Goal: Register for event/course

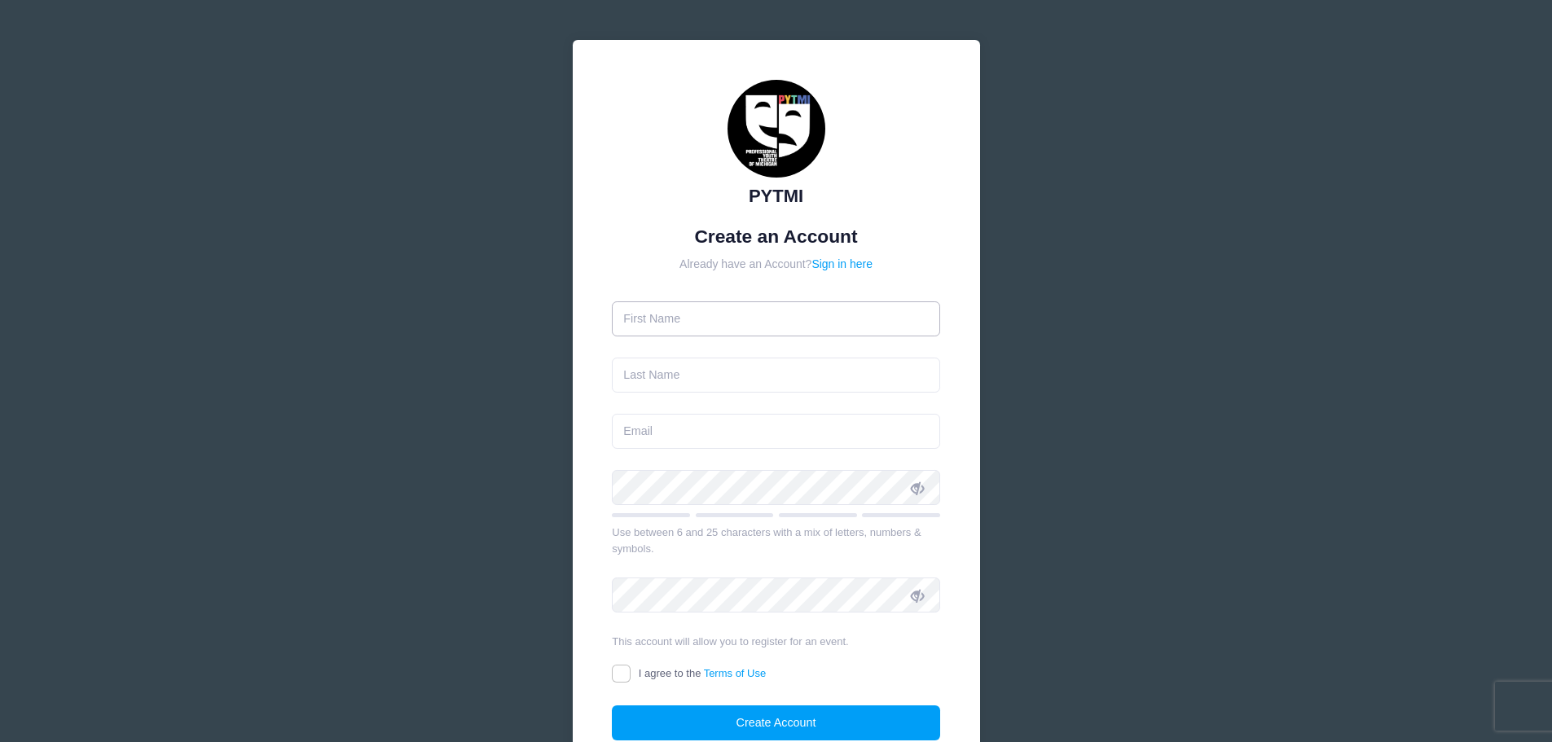
click at [755, 314] on input "text" at bounding box center [776, 318] width 328 height 35
type input "[PERSON_NAME]"
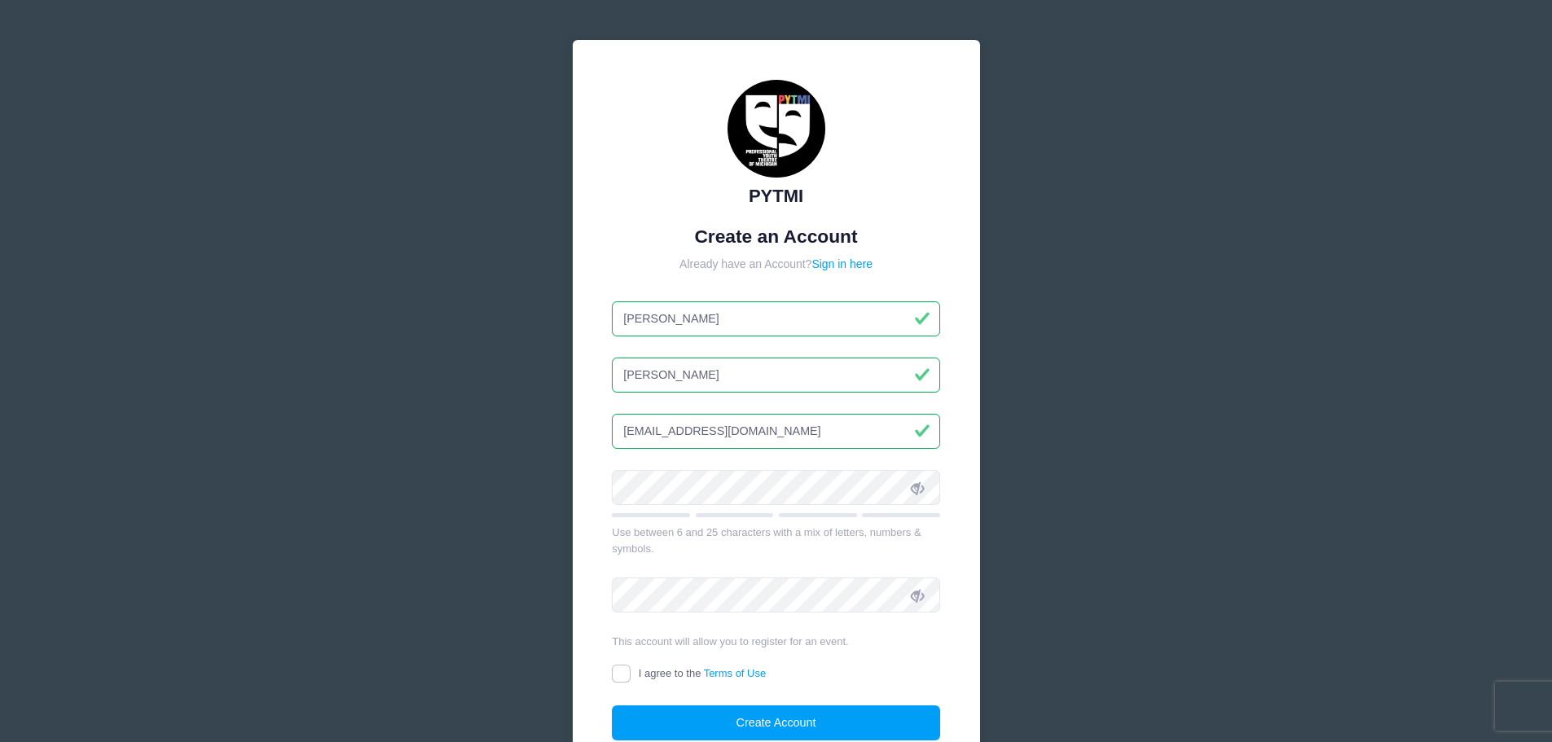
click at [759, 432] on input "[EMAIL_ADDRESS][DOMAIN_NAME]" at bounding box center [776, 431] width 328 height 35
type input "[EMAIL_ADDRESS][DOMAIN_NAME]"
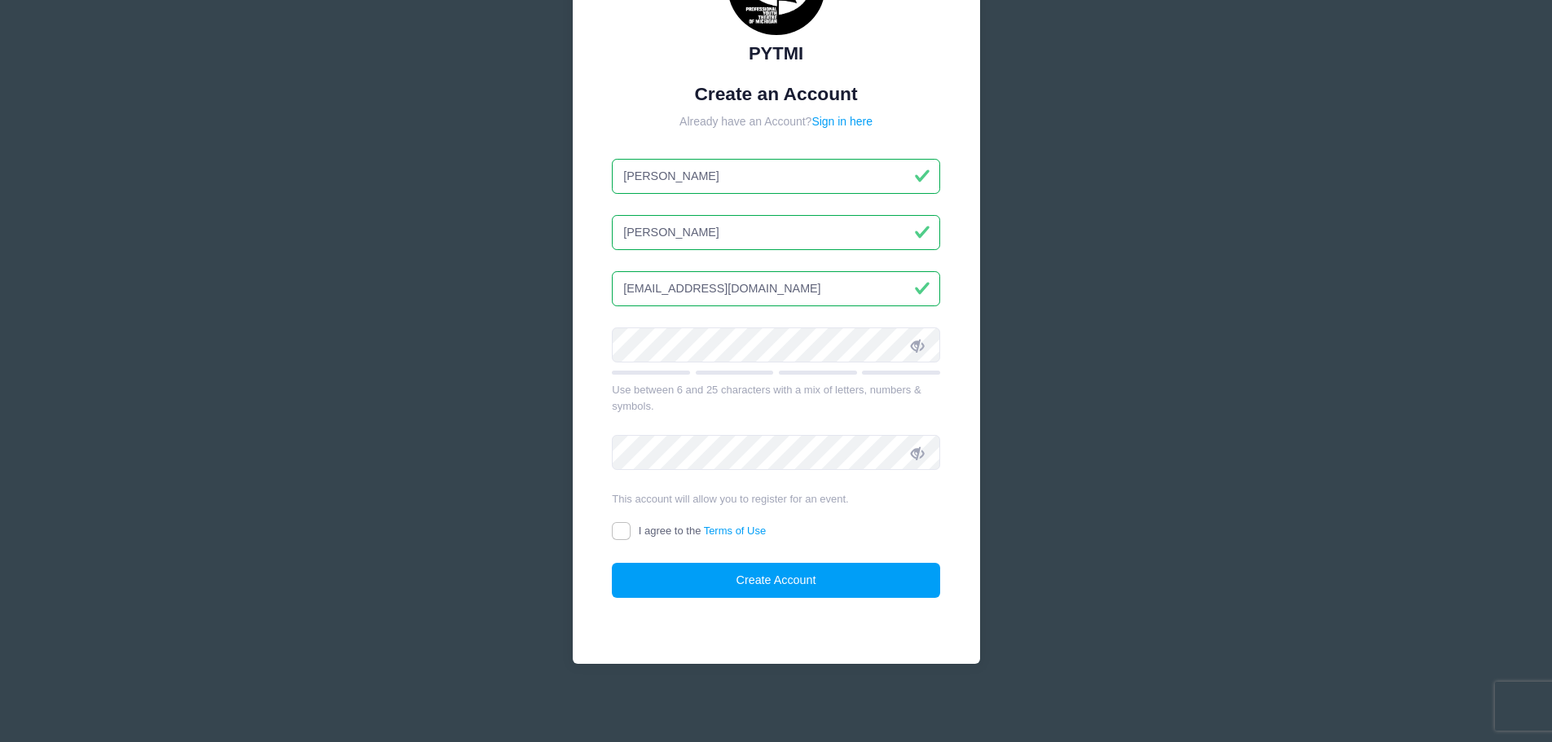
scroll to position [144, 0]
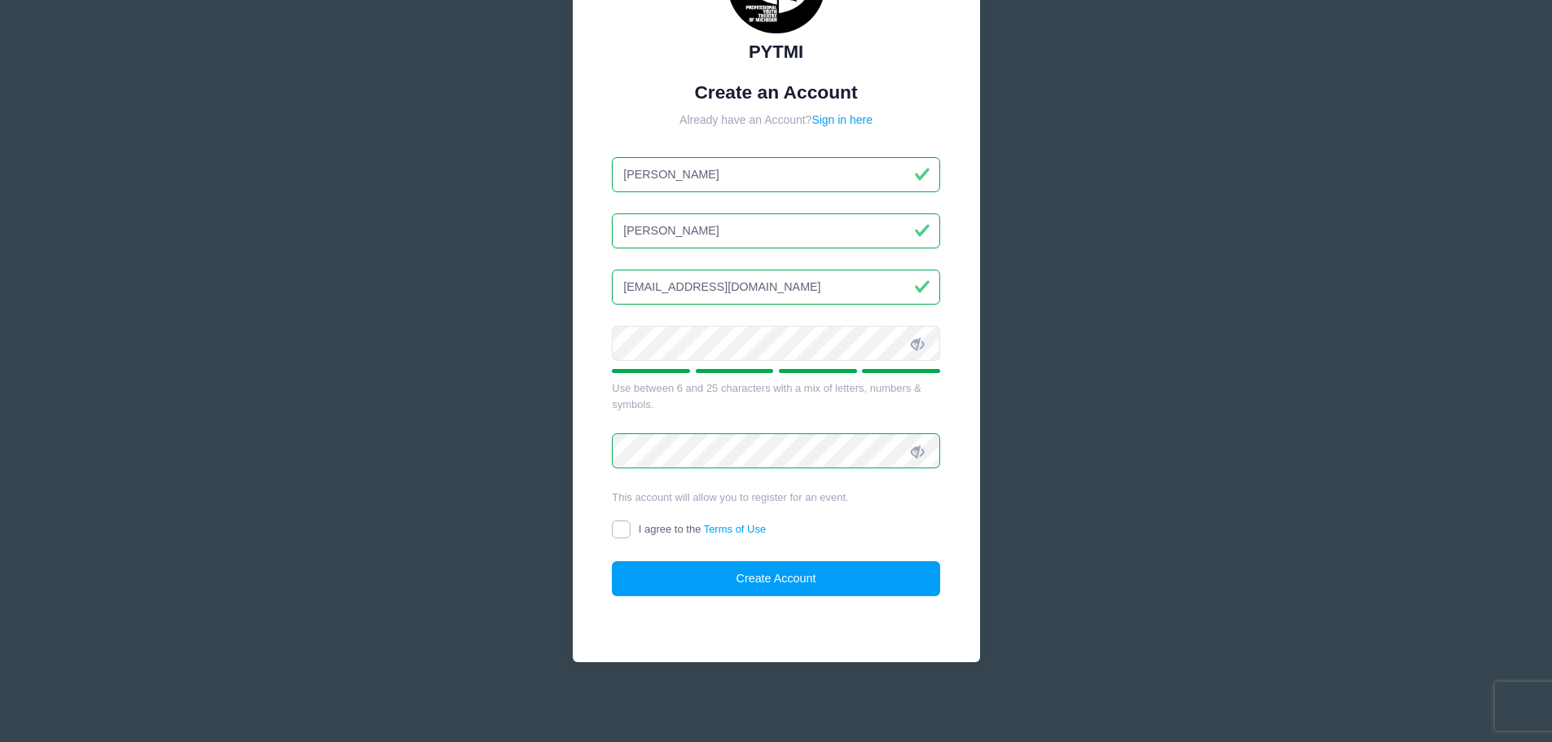
click at [622, 536] on input "I agree to the Terms of Use" at bounding box center [621, 530] width 19 height 19
checkbox input "true"
click at [732, 586] on button "Create Account" at bounding box center [776, 578] width 328 height 35
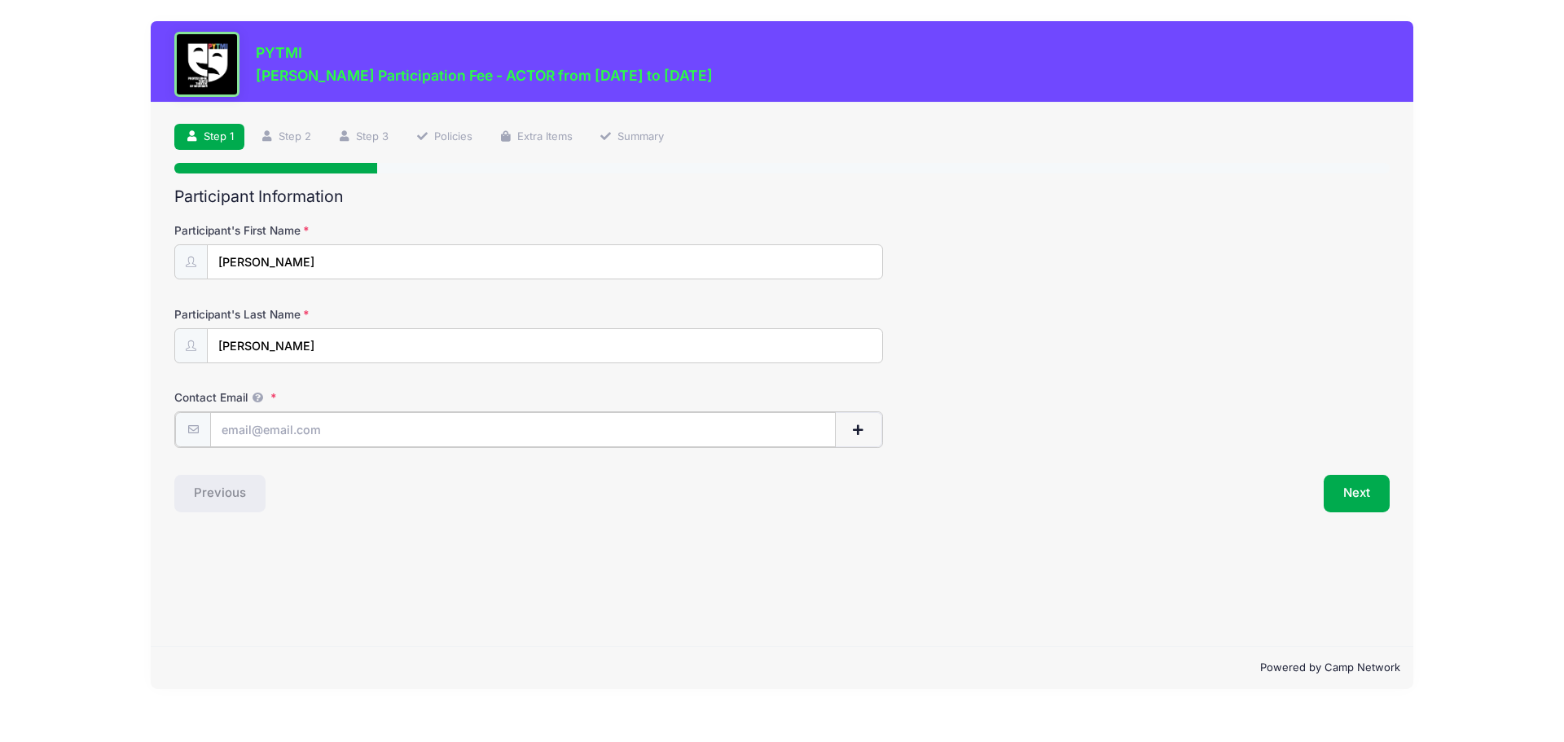
click at [339, 438] on input "Contact Email" at bounding box center [523, 429] width 626 height 35
type input "[EMAIL_ADDRESS][DOMAIN_NAME]"
click at [1388, 490] on button "Next" at bounding box center [1357, 491] width 66 height 37
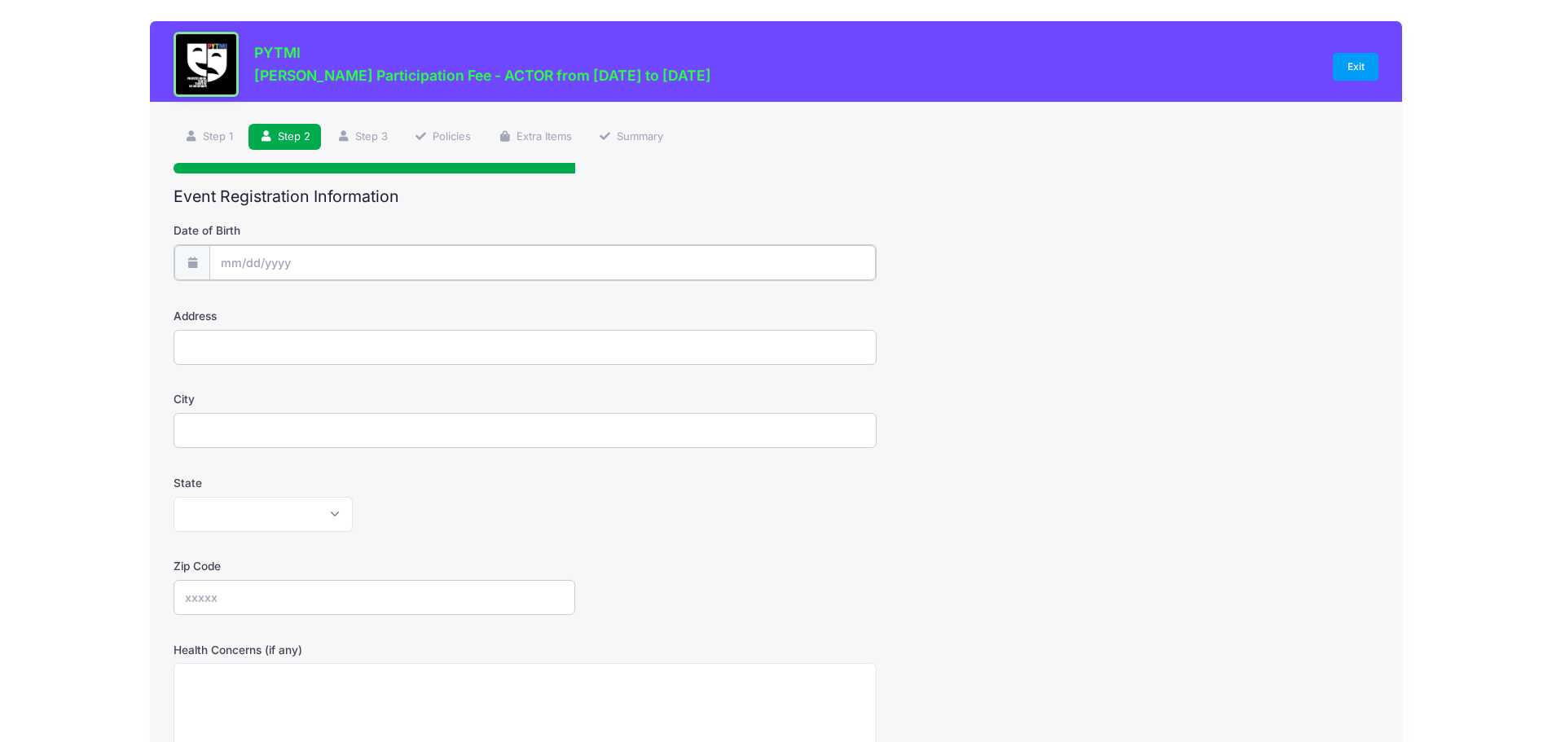
click at [349, 252] on input "Date of Birth" at bounding box center [542, 262] width 666 height 35
click at [308, 262] on input "Date of Birth" at bounding box center [542, 262] width 666 height 35
click at [254, 253] on input "Date of Birth" at bounding box center [542, 262] width 666 height 35
click at [380, 301] on span at bounding box center [382, 299] width 11 height 12
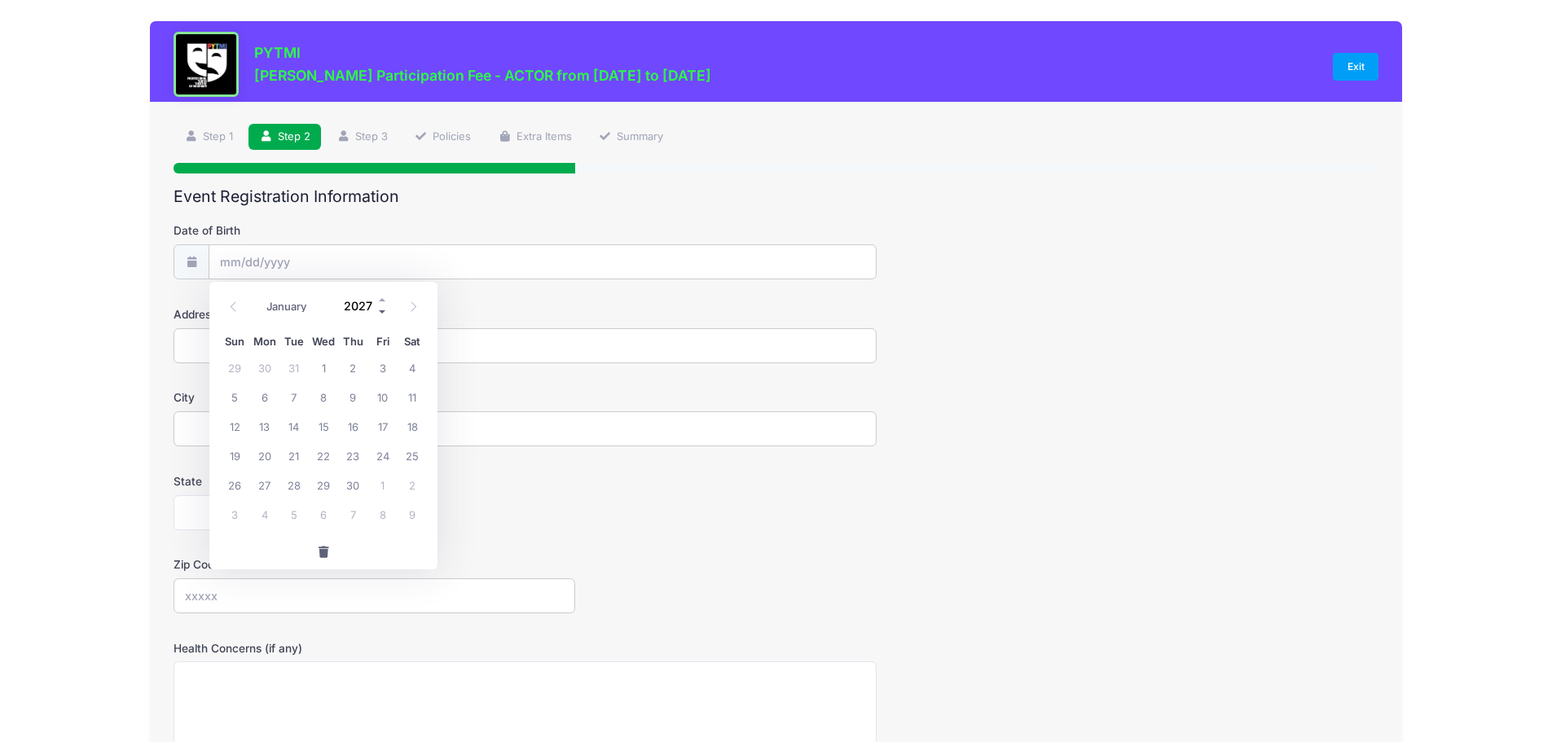
click at [382, 312] on span at bounding box center [382, 312] width 11 height 12
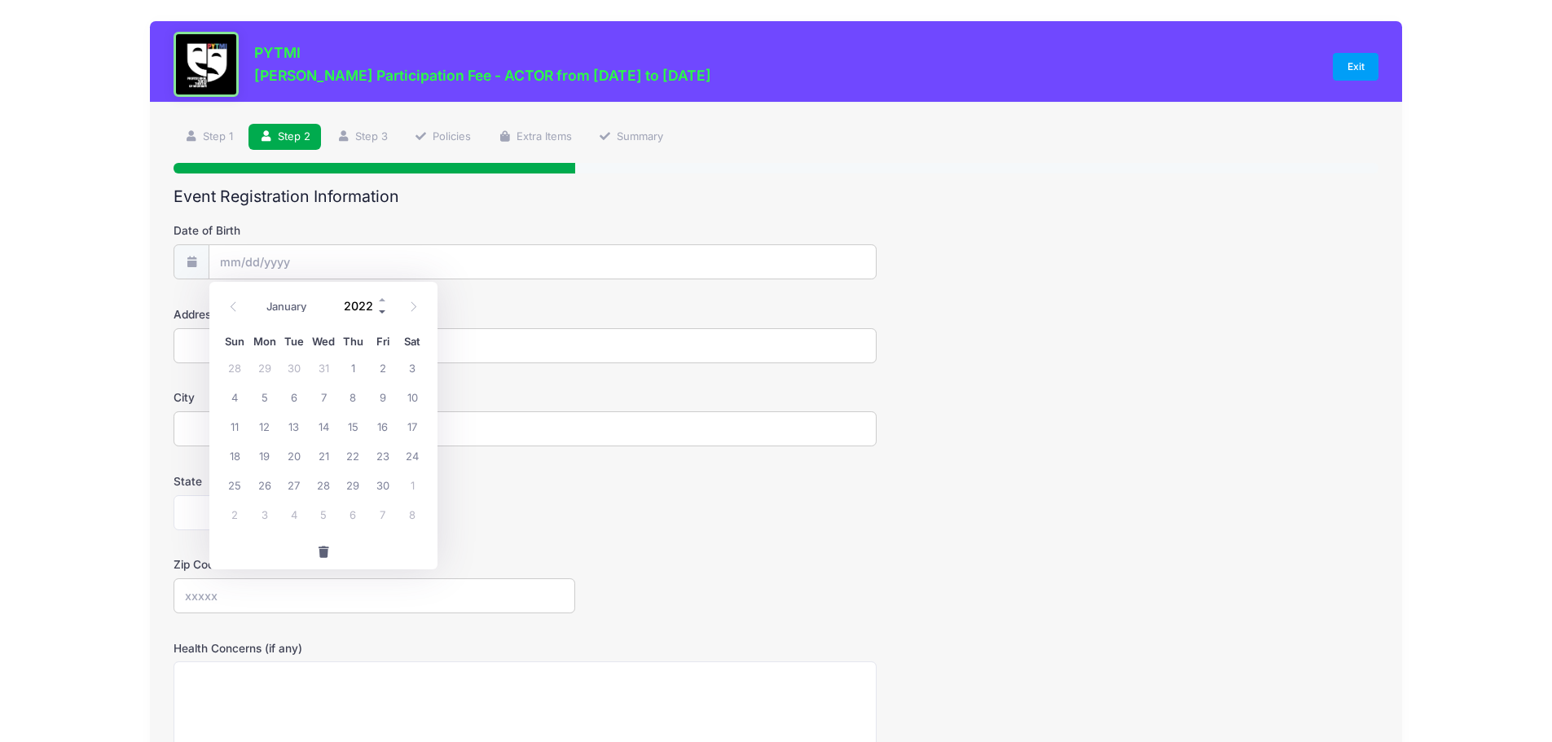
click at [382, 312] on span at bounding box center [382, 312] width 11 height 12
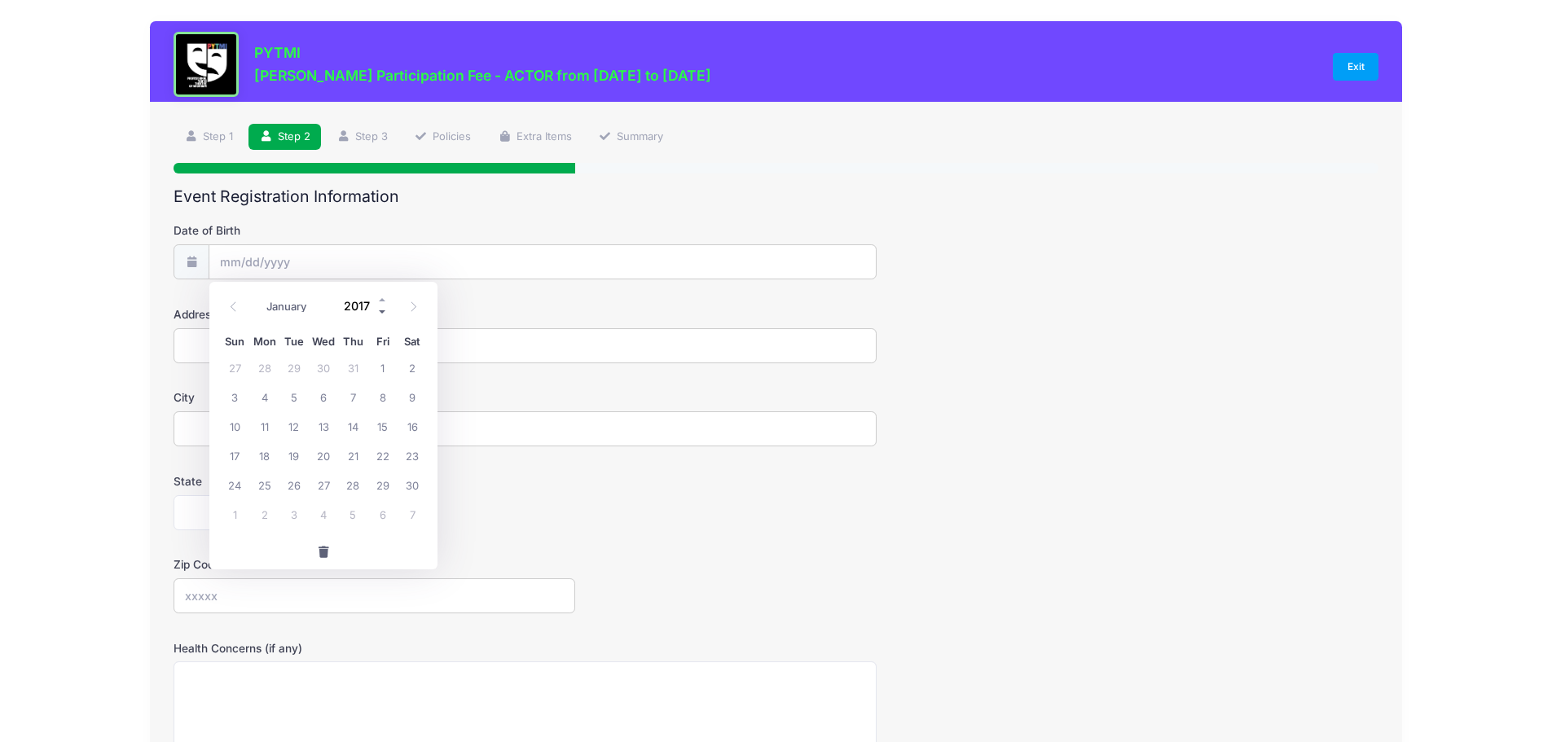
click at [382, 312] on span at bounding box center [382, 312] width 11 height 12
type input "2016"
click at [301, 301] on select "January February March April May June July August September October November De…" at bounding box center [294, 306] width 73 height 21
select select "0"
click at [258, 296] on select "January February March April May June July August September October November De…" at bounding box center [294, 306] width 73 height 21
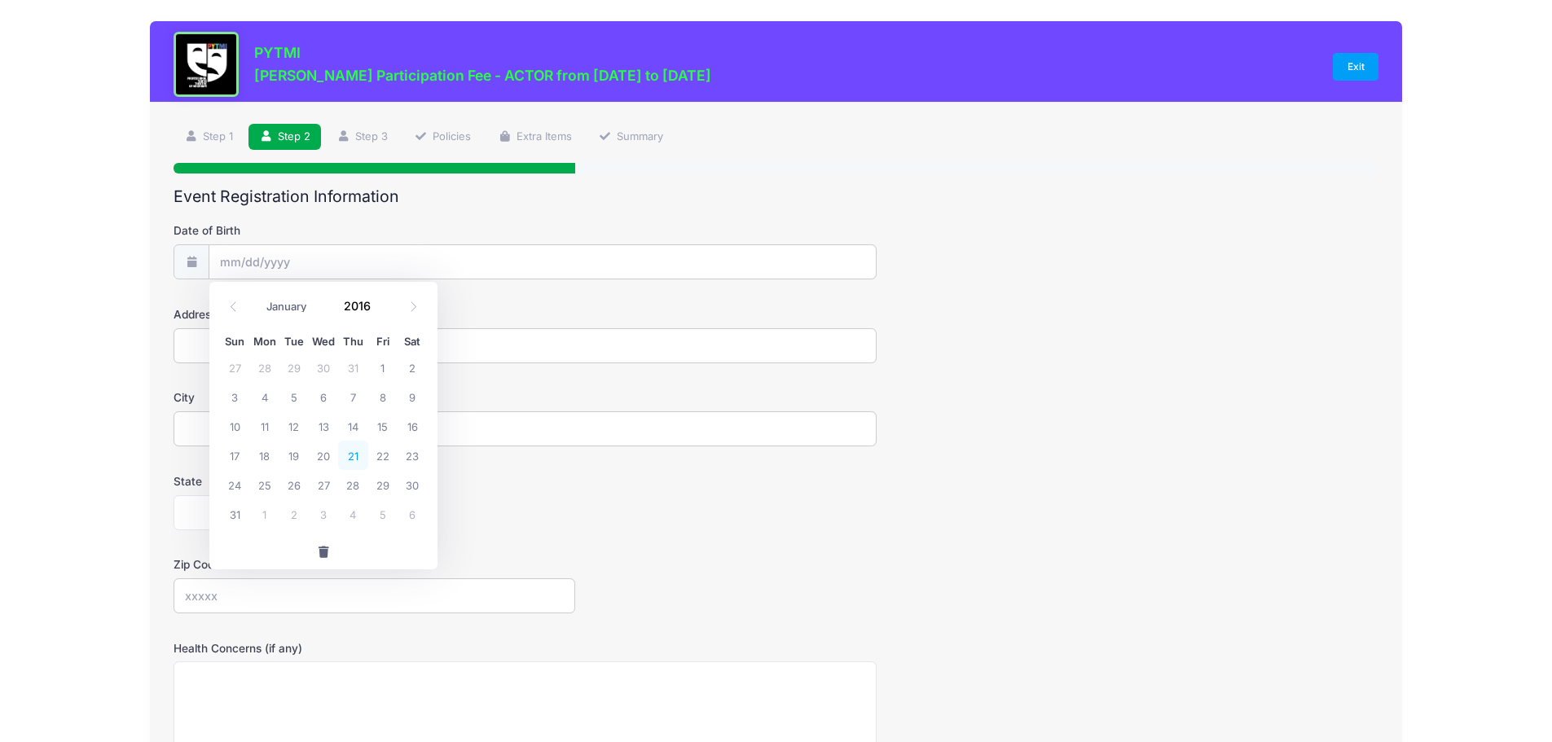
click at [354, 451] on span "21" at bounding box center [352, 455] width 29 height 29
type input "01/21/2016"
click at [243, 358] on input "Address" at bounding box center [525, 345] width 703 height 35
type input "599 McBride Street"
type input "DUNDEE"
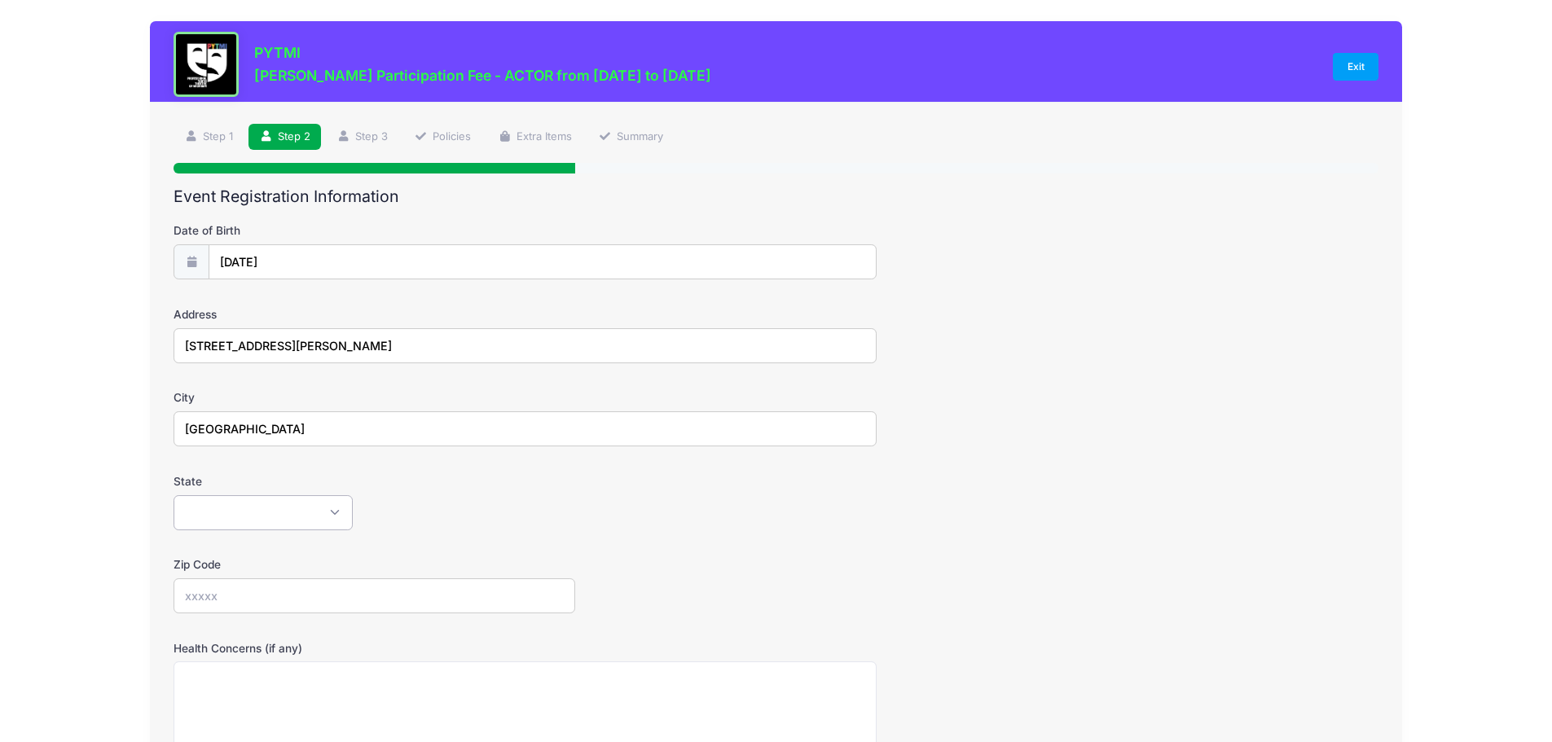
select select "MI"
type input "48131"
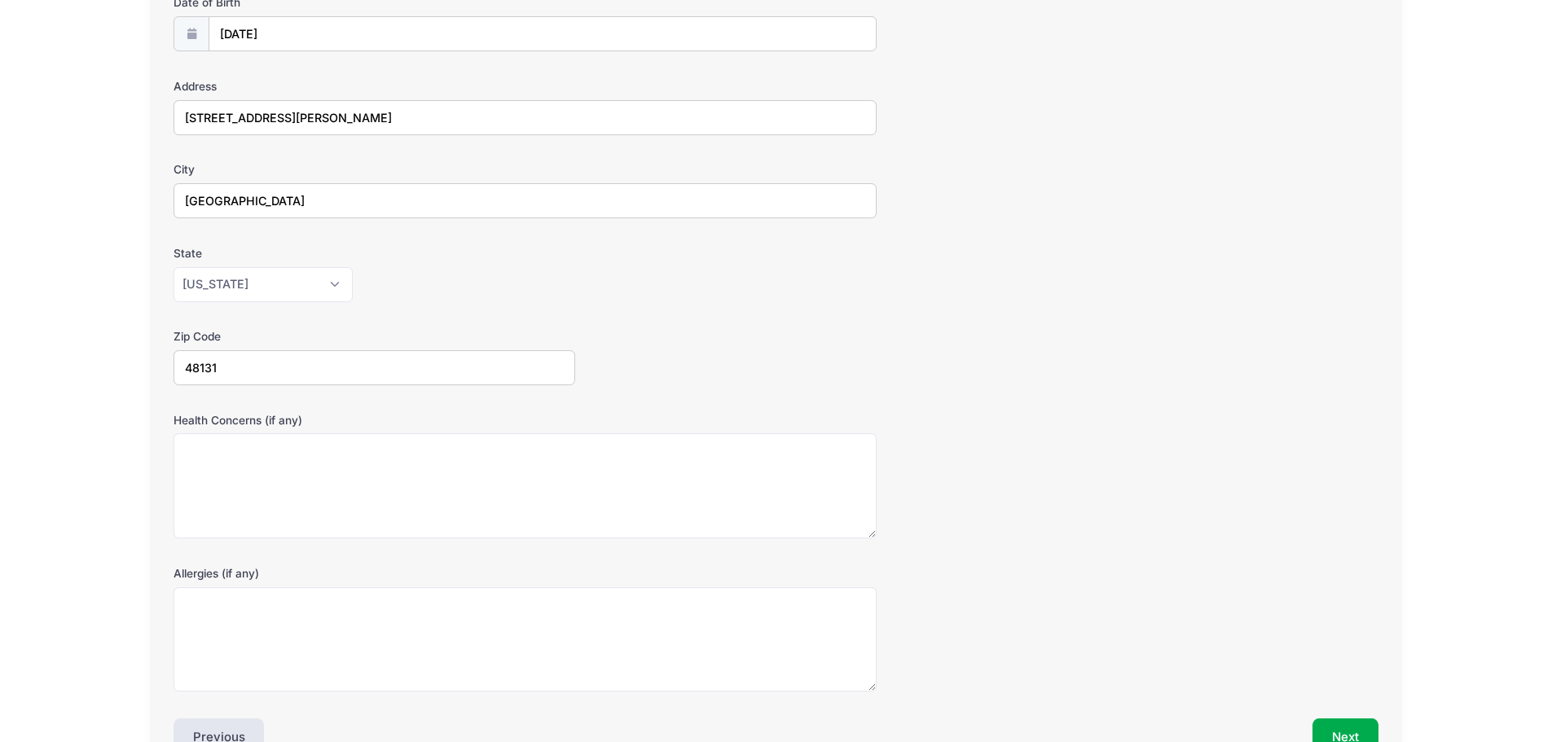
scroll to position [328, 0]
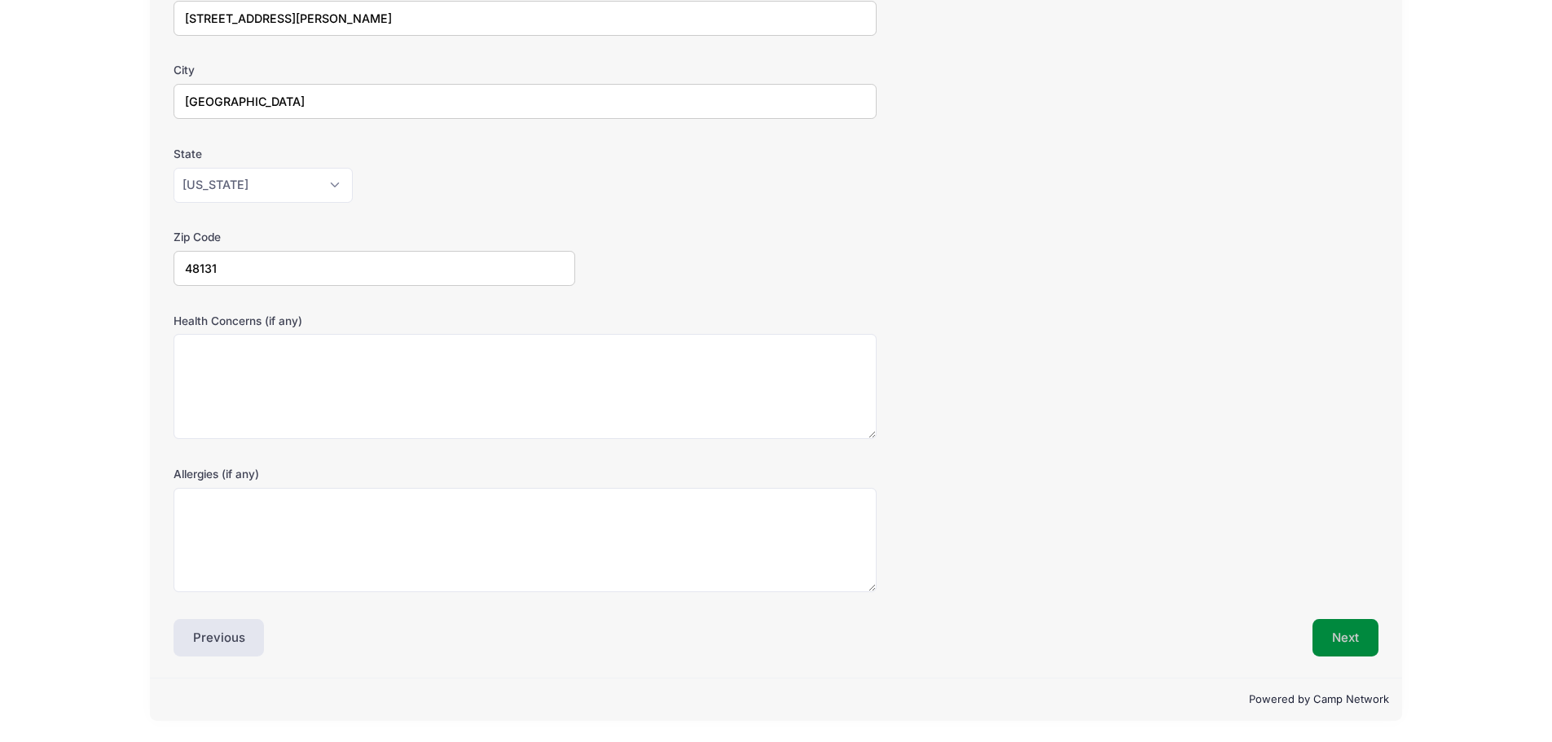
click at [1339, 630] on button "Next" at bounding box center [1346, 637] width 66 height 37
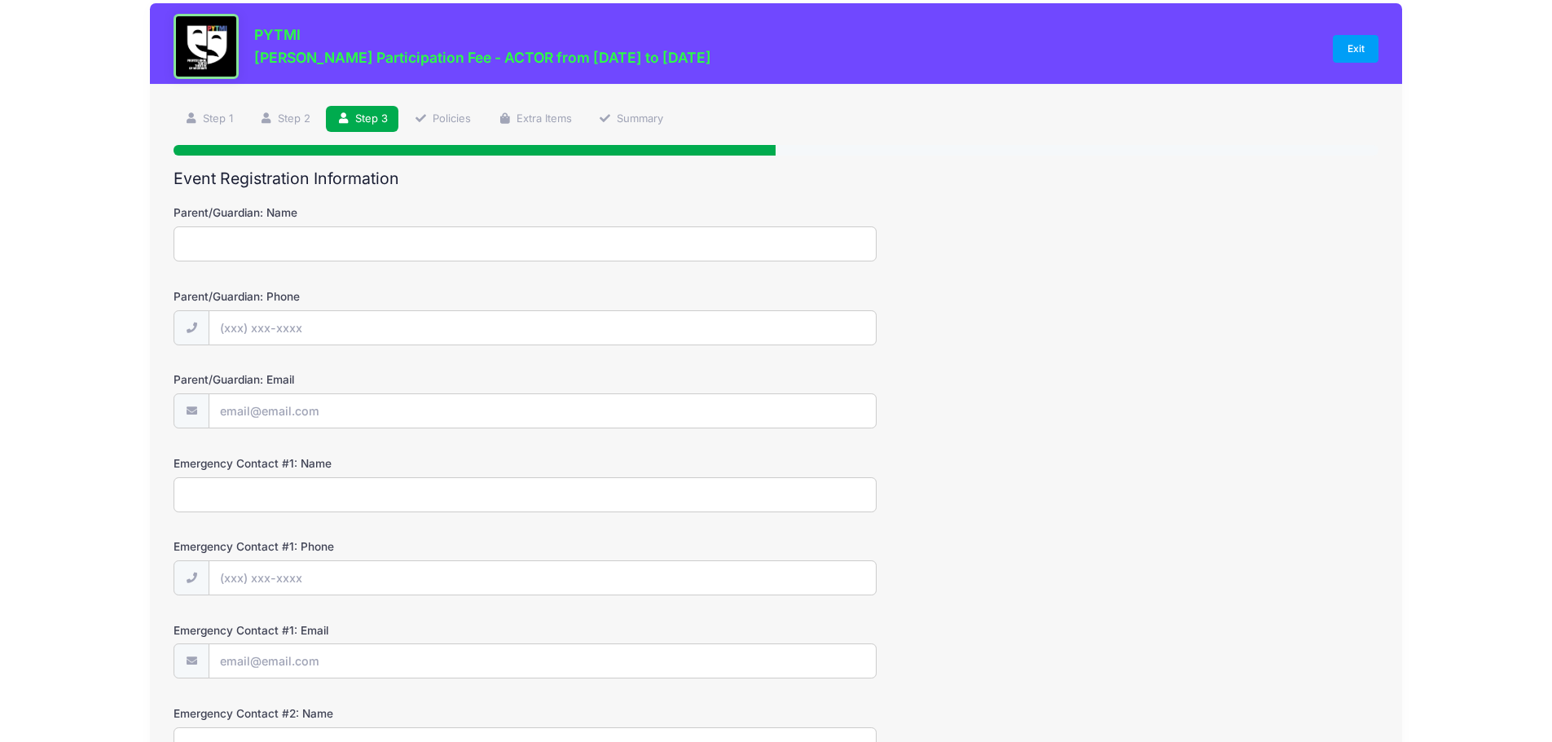
scroll to position [0, 0]
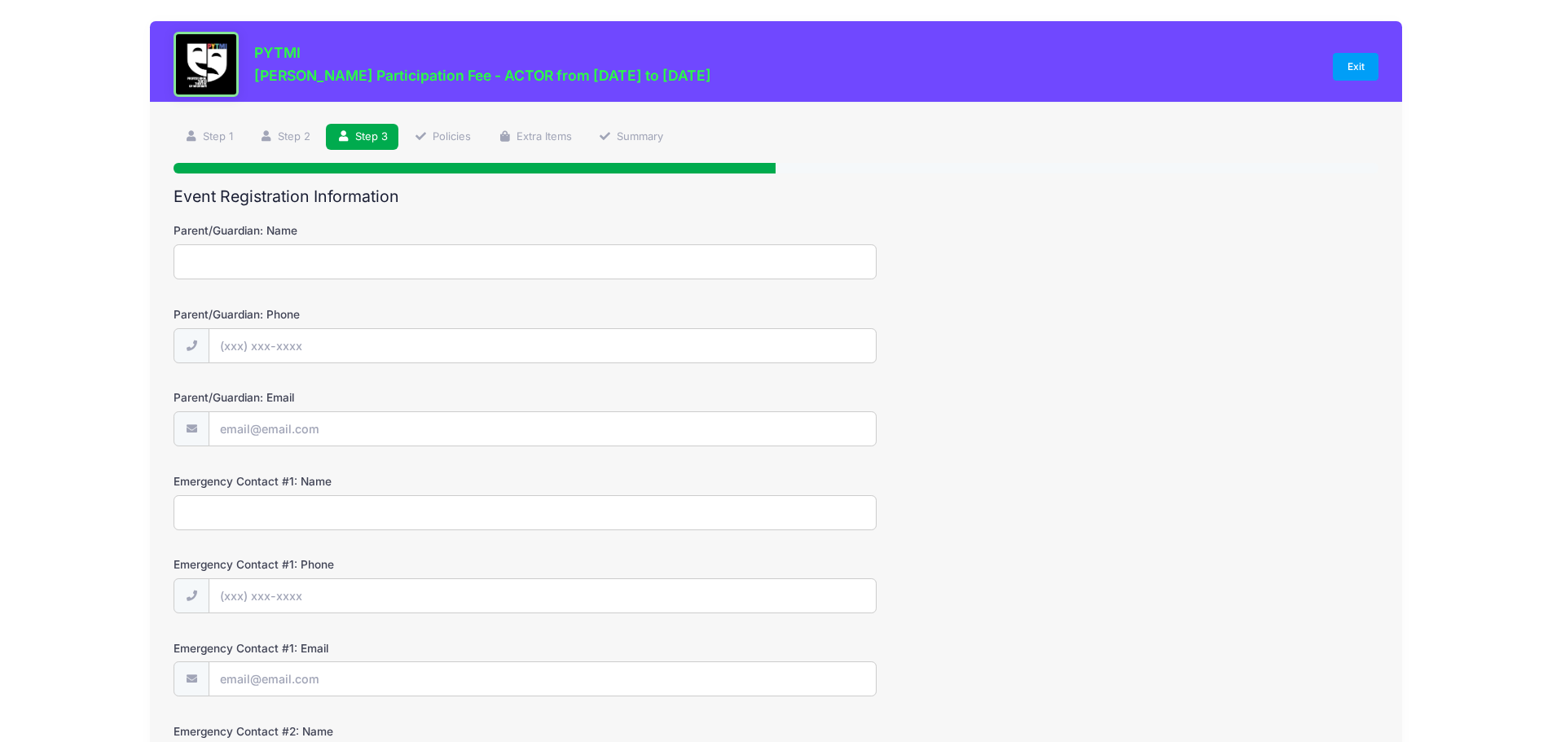
click at [257, 271] on input "Parent/Guardian: Name" at bounding box center [525, 261] width 703 height 35
type input "Stacy Kepler"
type input "(419) 250-6000"
type input "[EMAIL_ADDRESS][DOMAIN_NAME]"
type input "Peter Kepler"
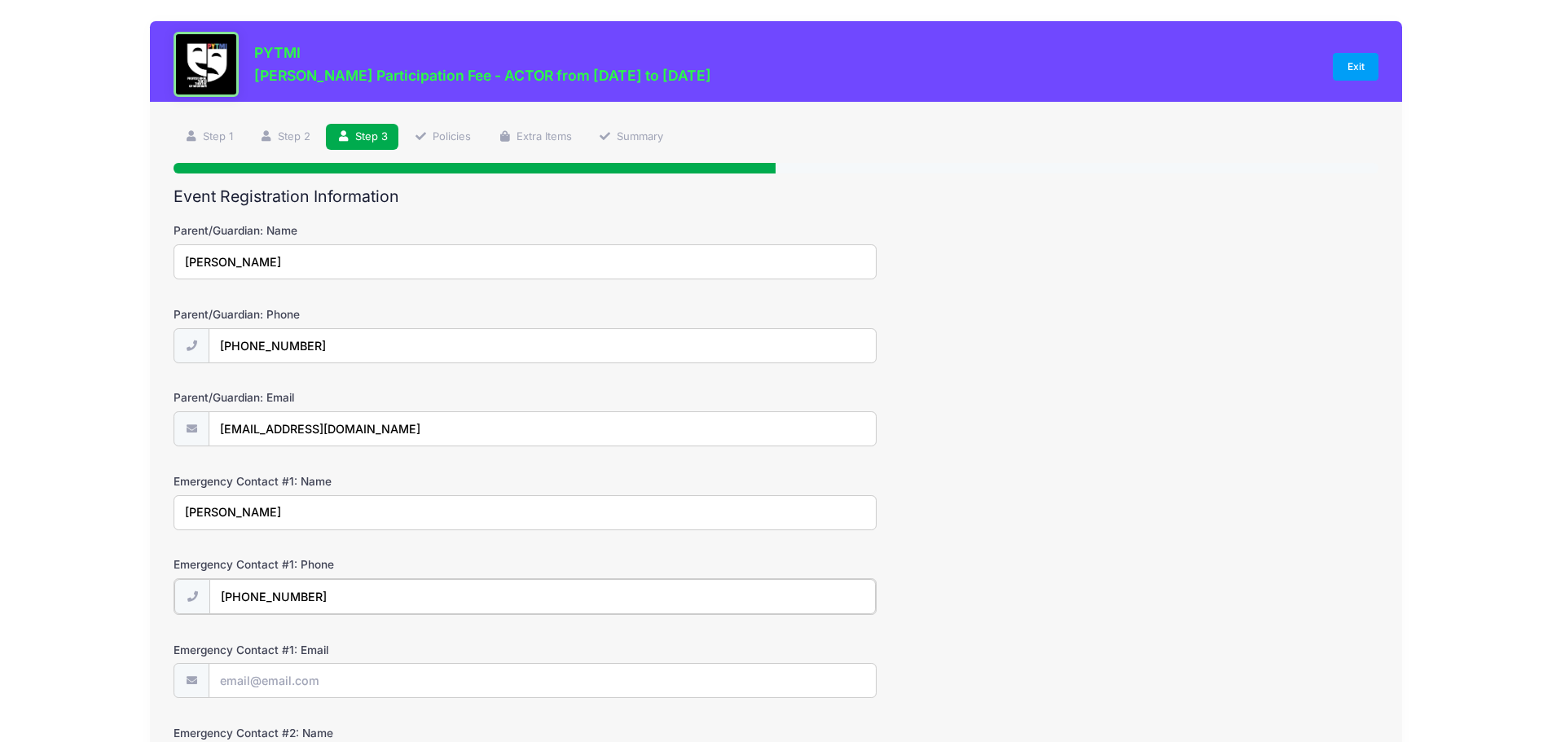
type input "(419) 250-6444"
type input "pmkco@hotmail.com"
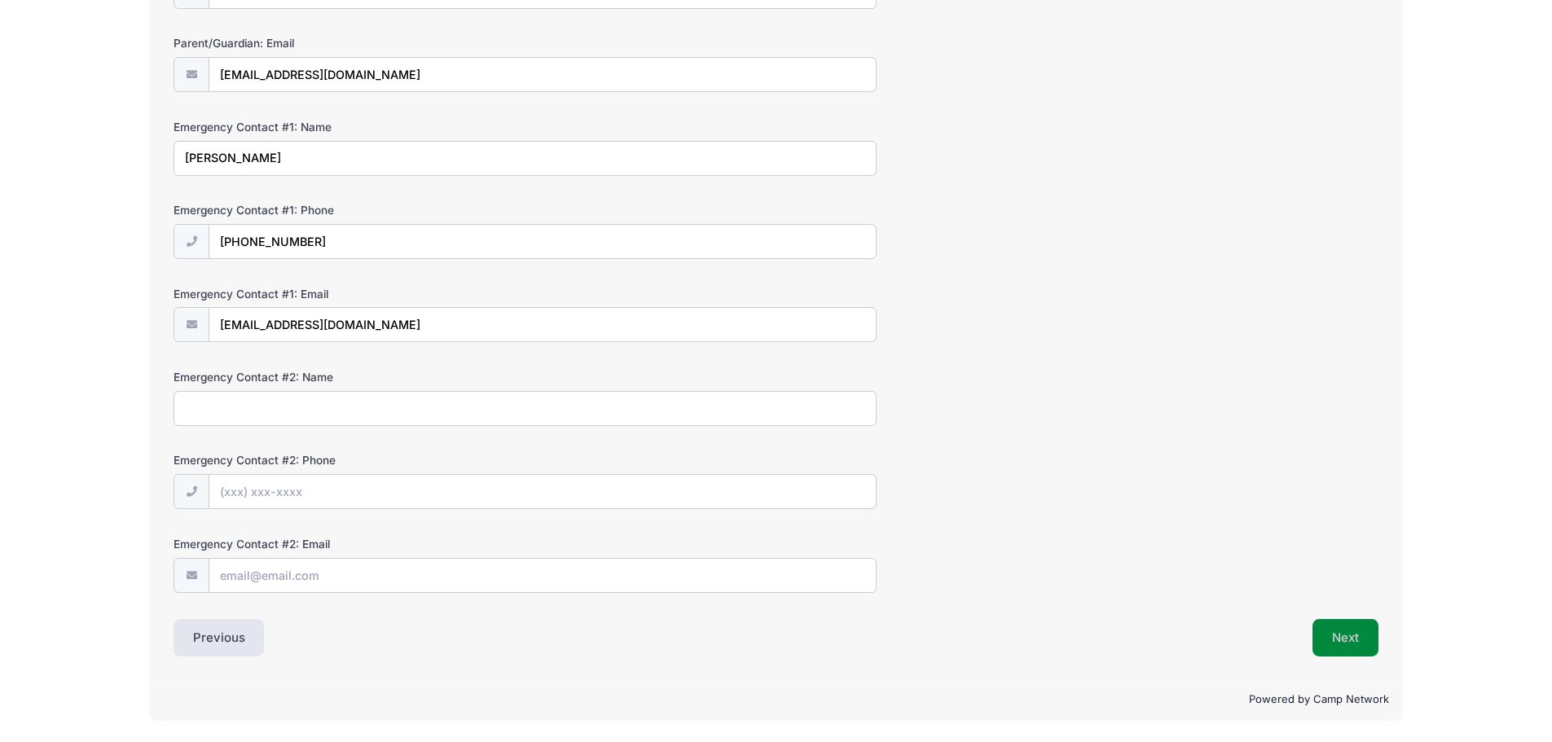
click at [1361, 627] on button "Next" at bounding box center [1346, 637] width 66 height 37
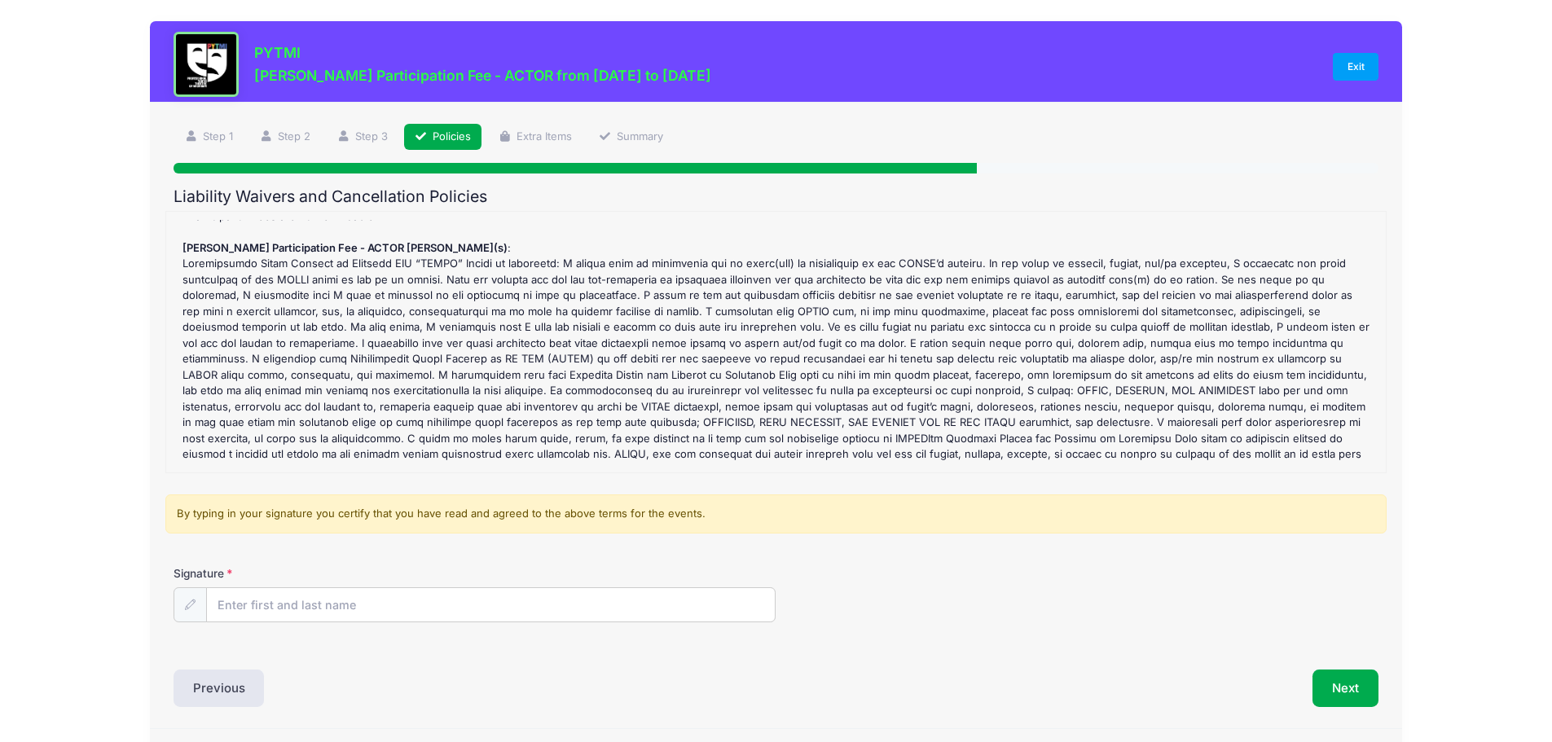
scroll to position [42, 0]
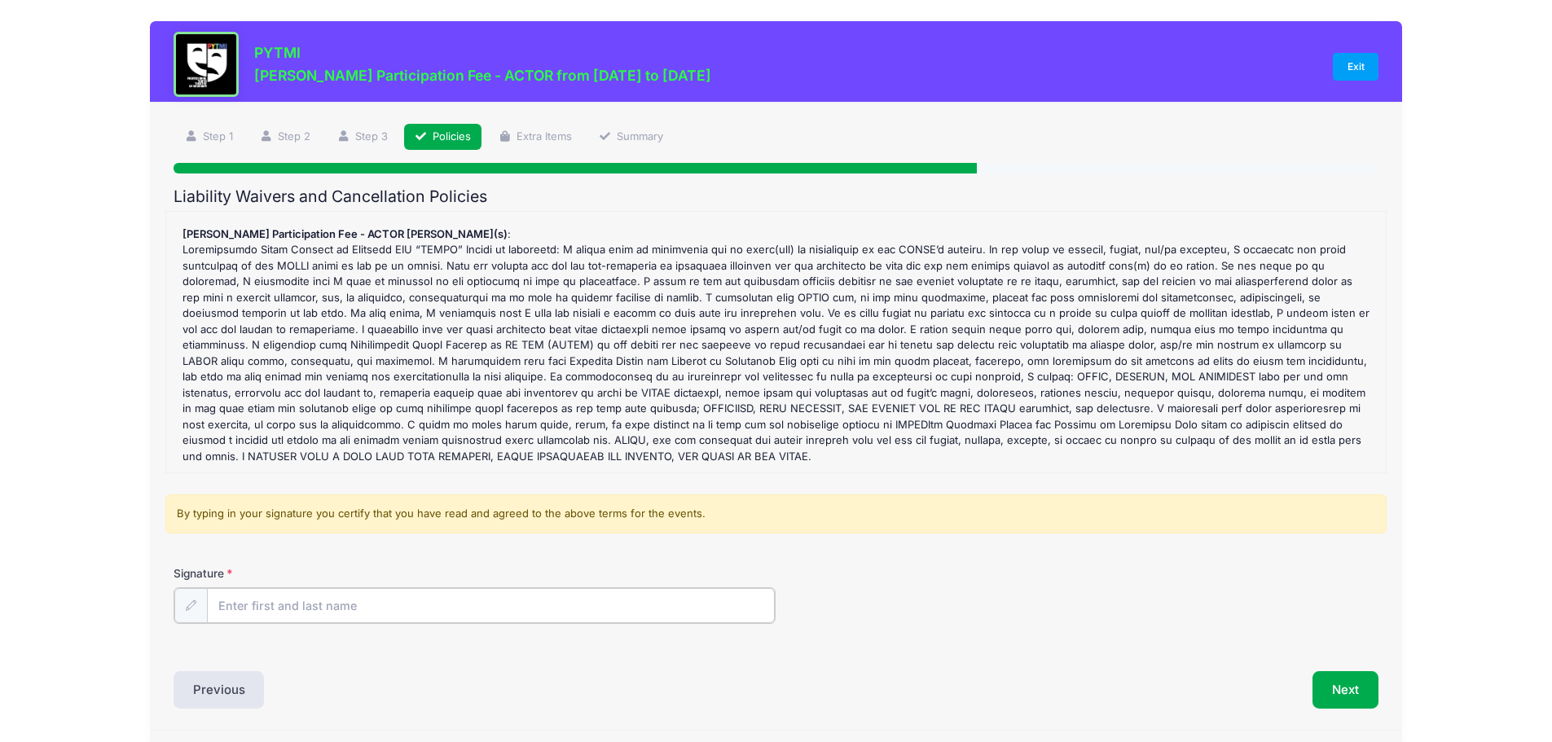
click at [333, 609] on input "Signature" at bounding box center [491, 605] width 569 height 35
type input "S"
type input "Stacy Kepler"
click at [1171, 582] on div "Signature Stacy Kepler" at bounding box center [776, 593] width 1205 height 57
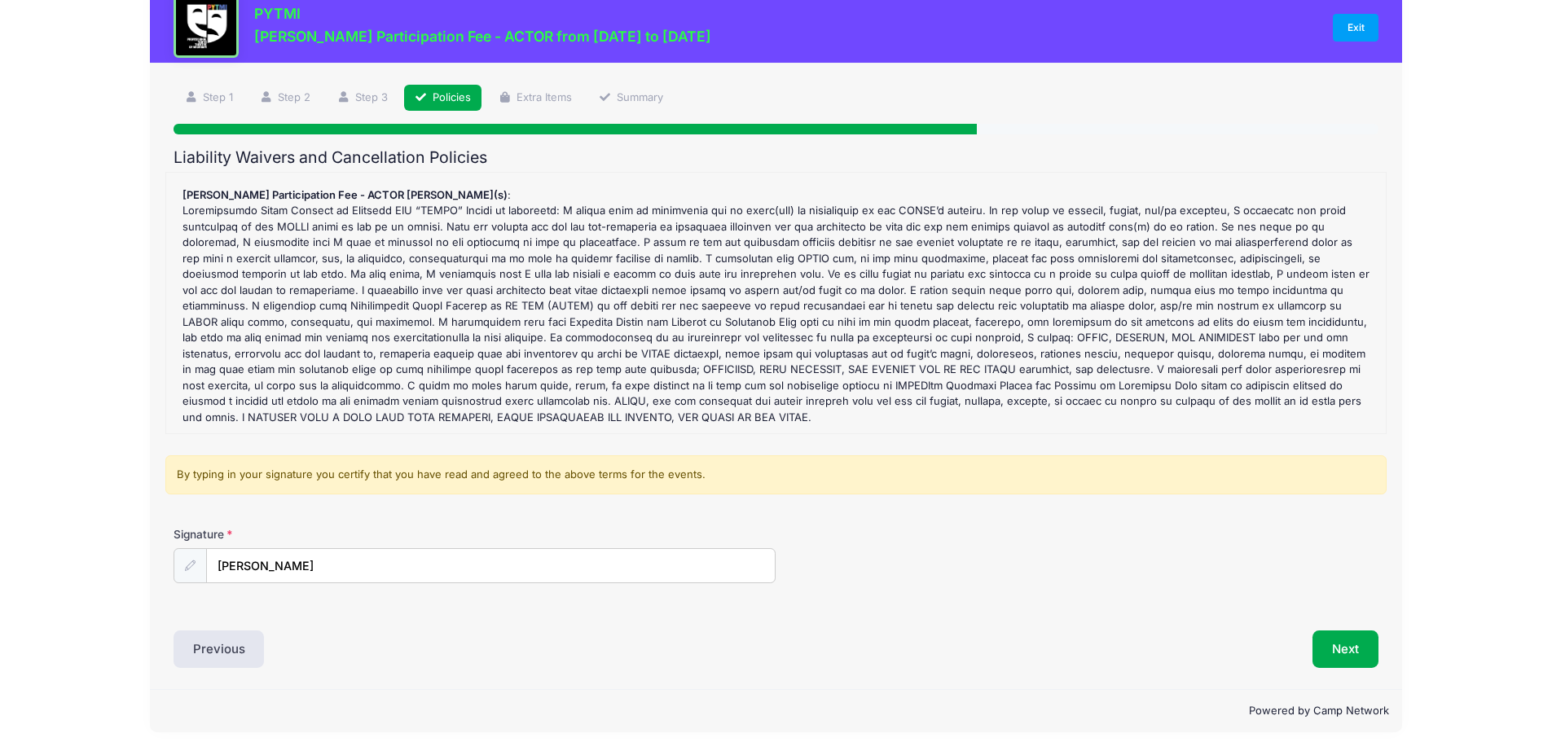
scroll to position [51, 0]
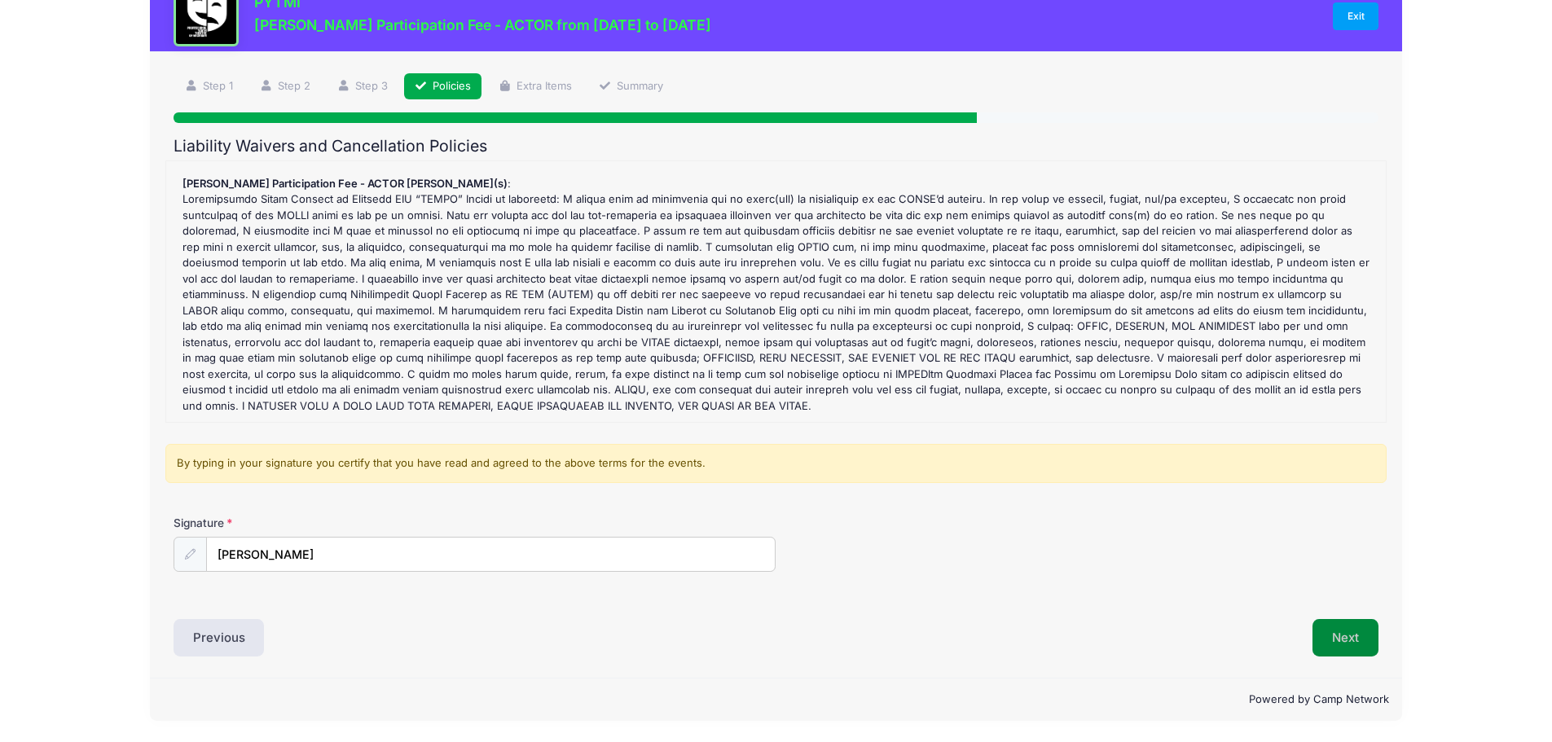
click at [1354, 640] on button "Next" at bounding box center [1346, 637] width 66 height 37
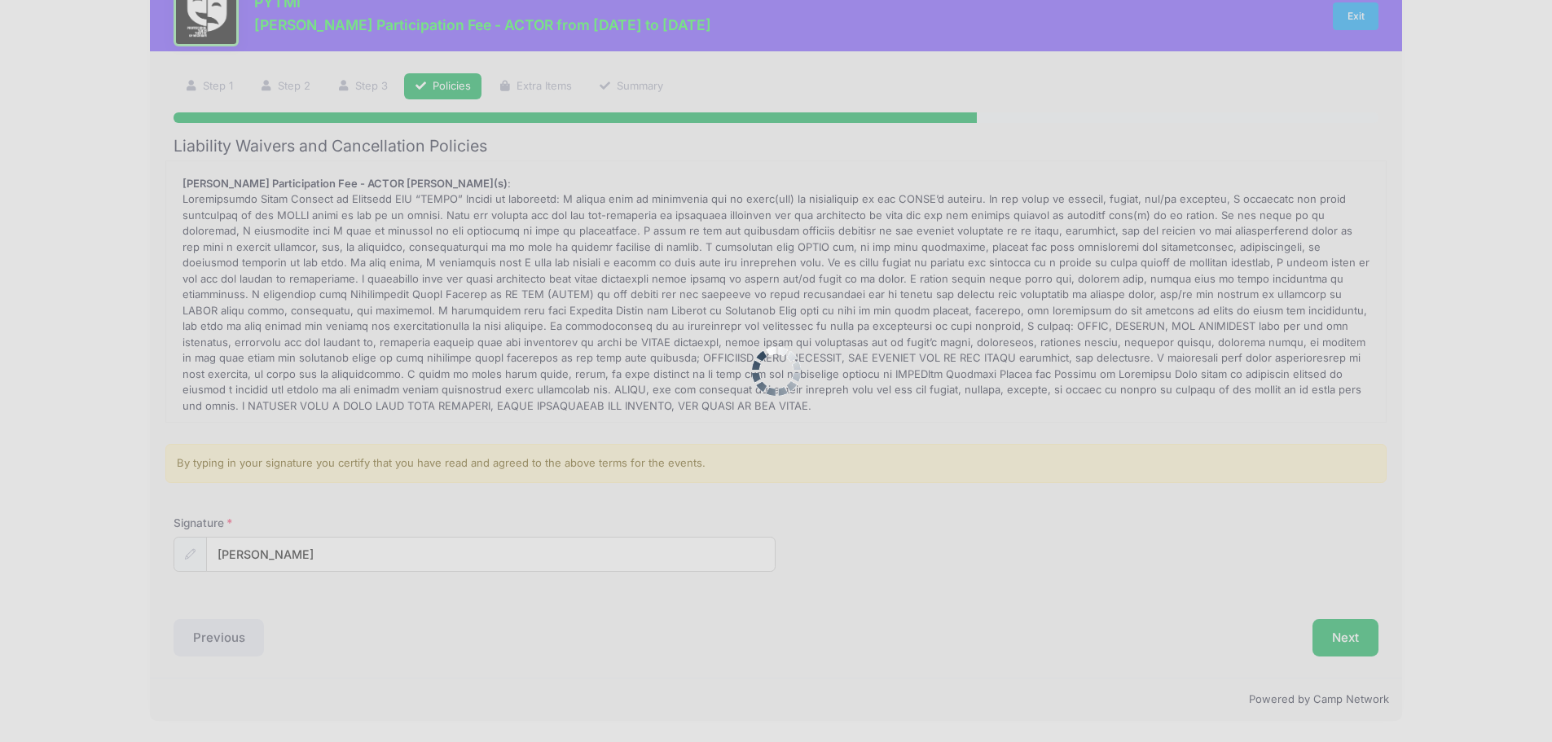
scroll to position [0, 0]
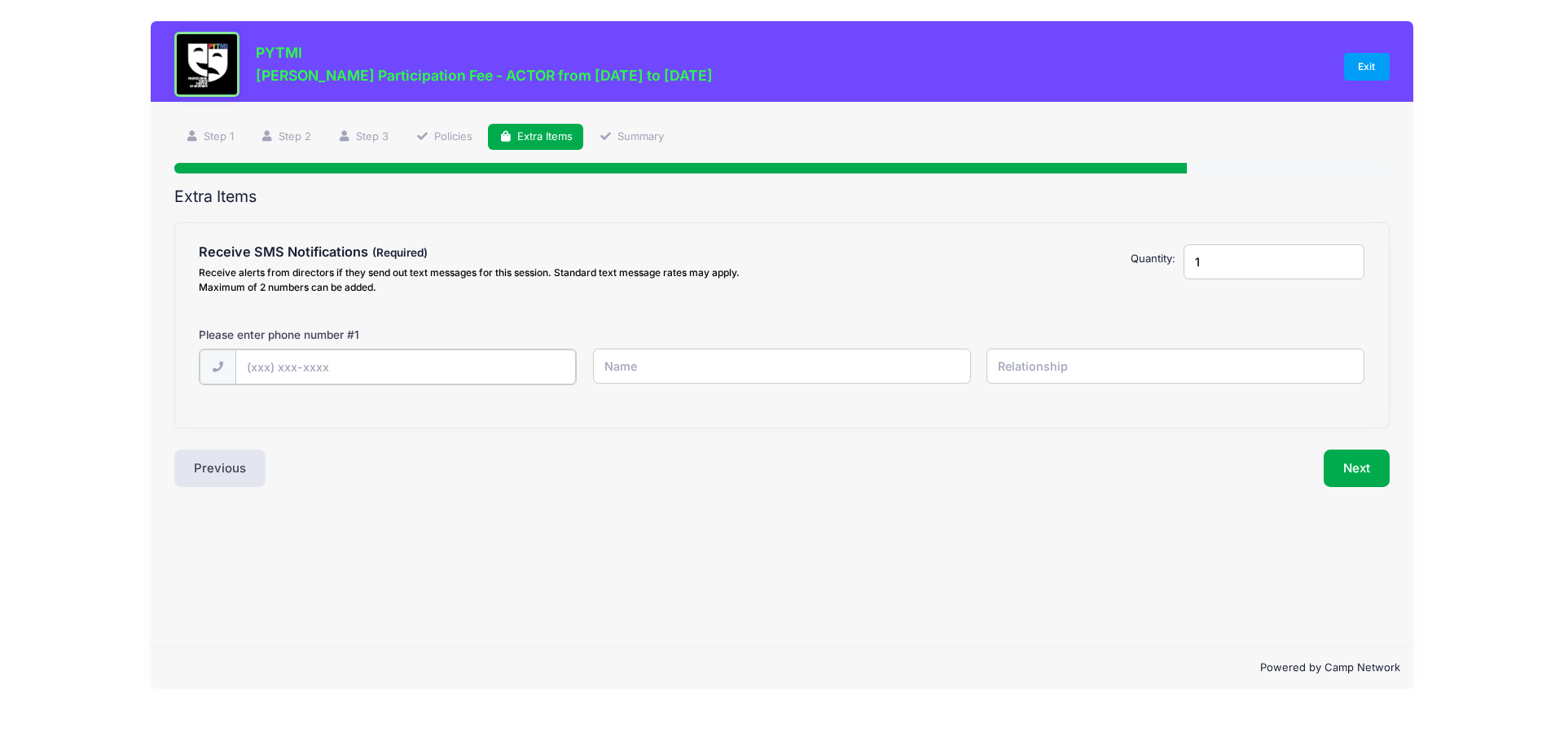
click at [285, 367] on input "text" at bounding box center [405, 367] width 341 height 35
drag, startPoint x: 1221, startPoint y: 267, endPoint x: 1161, endPoint y: 263, distance: 59.6
click at [1161, 263] on div "Receive SMS Notifications Receive alerts from directors if they send out text m…" at bounding box center [782, 272] width 1182 height 56
type input "2"
click at [1348, 261] on input "2" at bounding box center [1274, 261] width 181 height 35
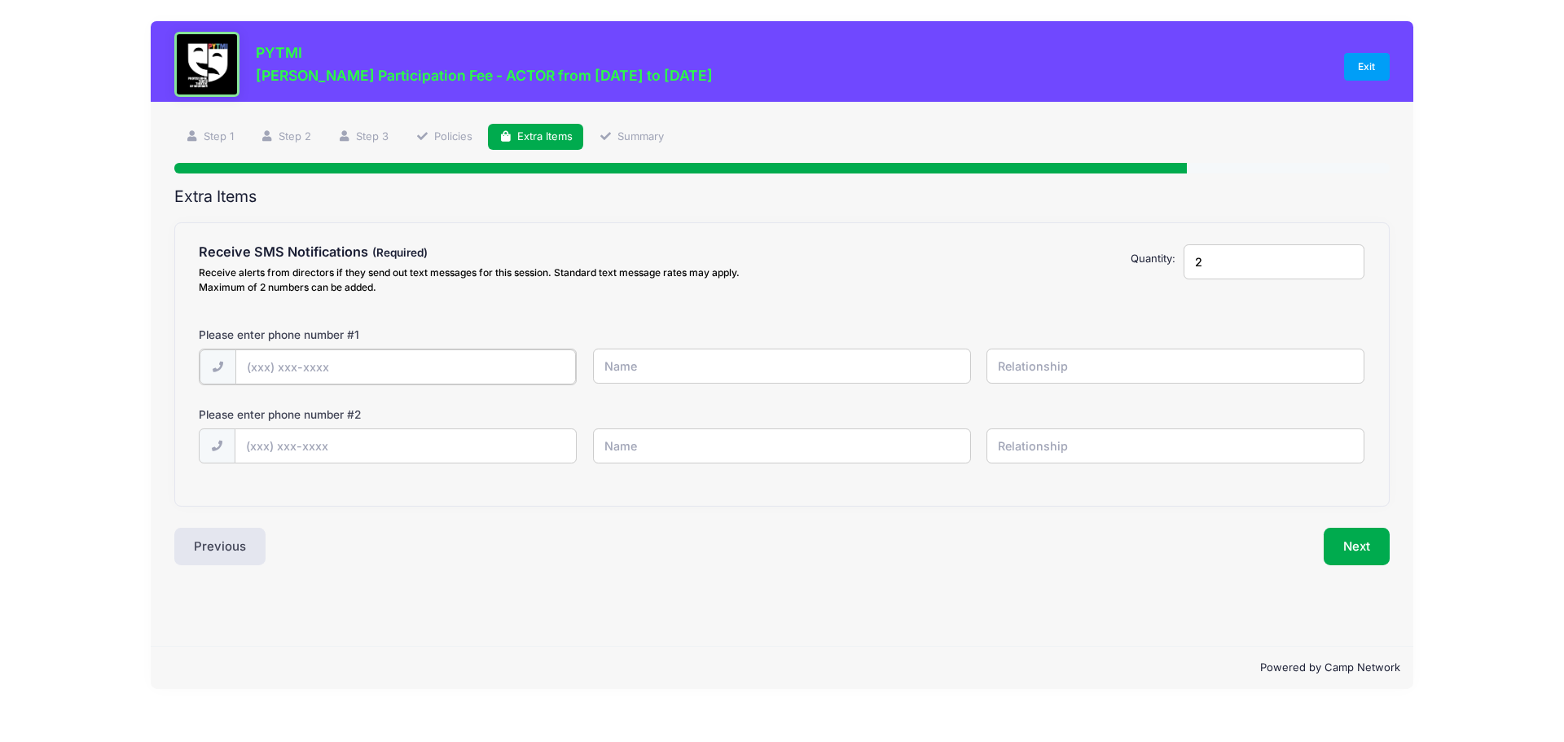
click at [377, 363] on input "text" at bounding box center [405, 367] width 341 height 35
type input "(419) 250-6000"
type input "Stacy Kepler"
type input "Mother"
type input "(419) 250-6444"
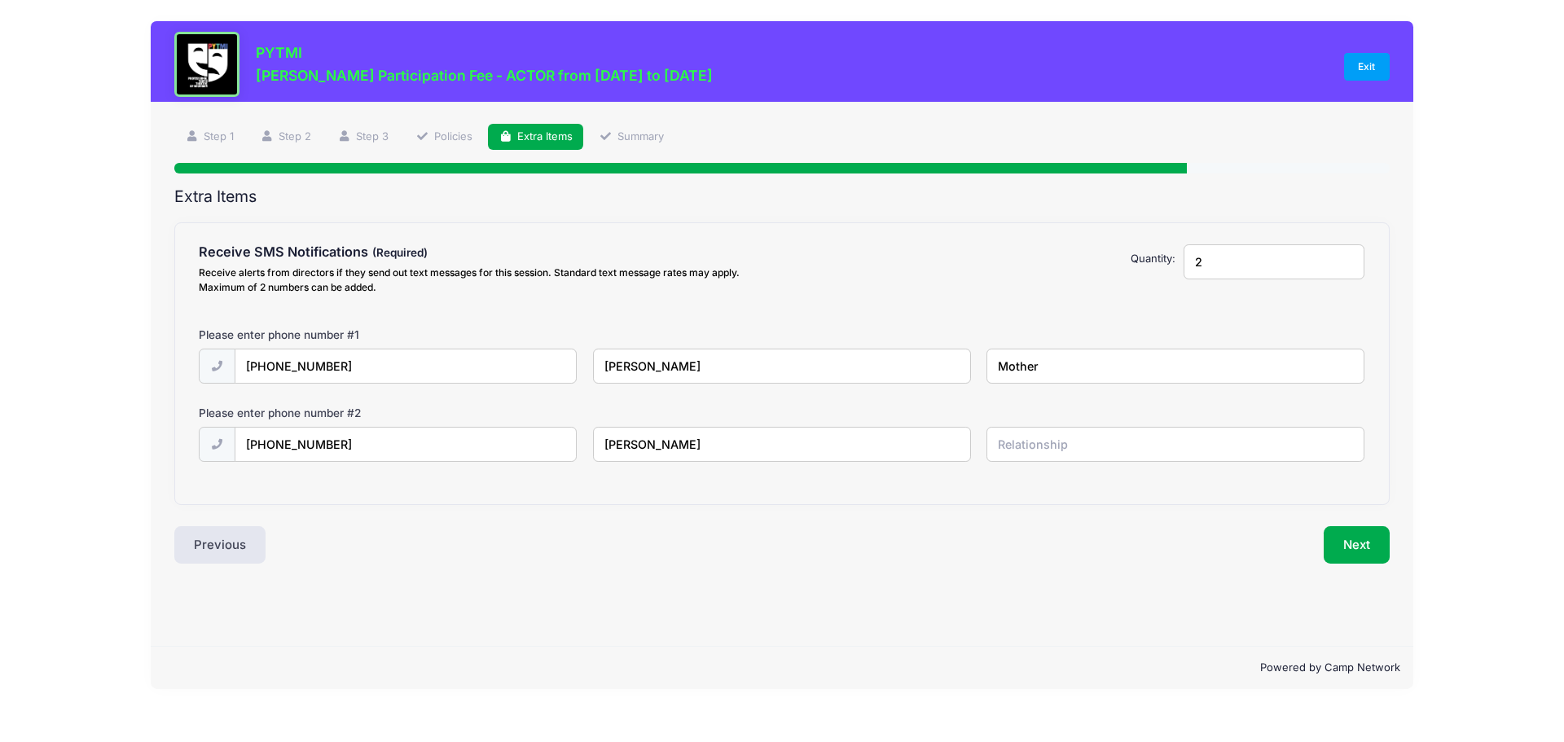
type input "Peter Kepler"
type input "Father"
click at [1352, 543] on button "Next" at bounding box center [1357, 544] width 66 height 37
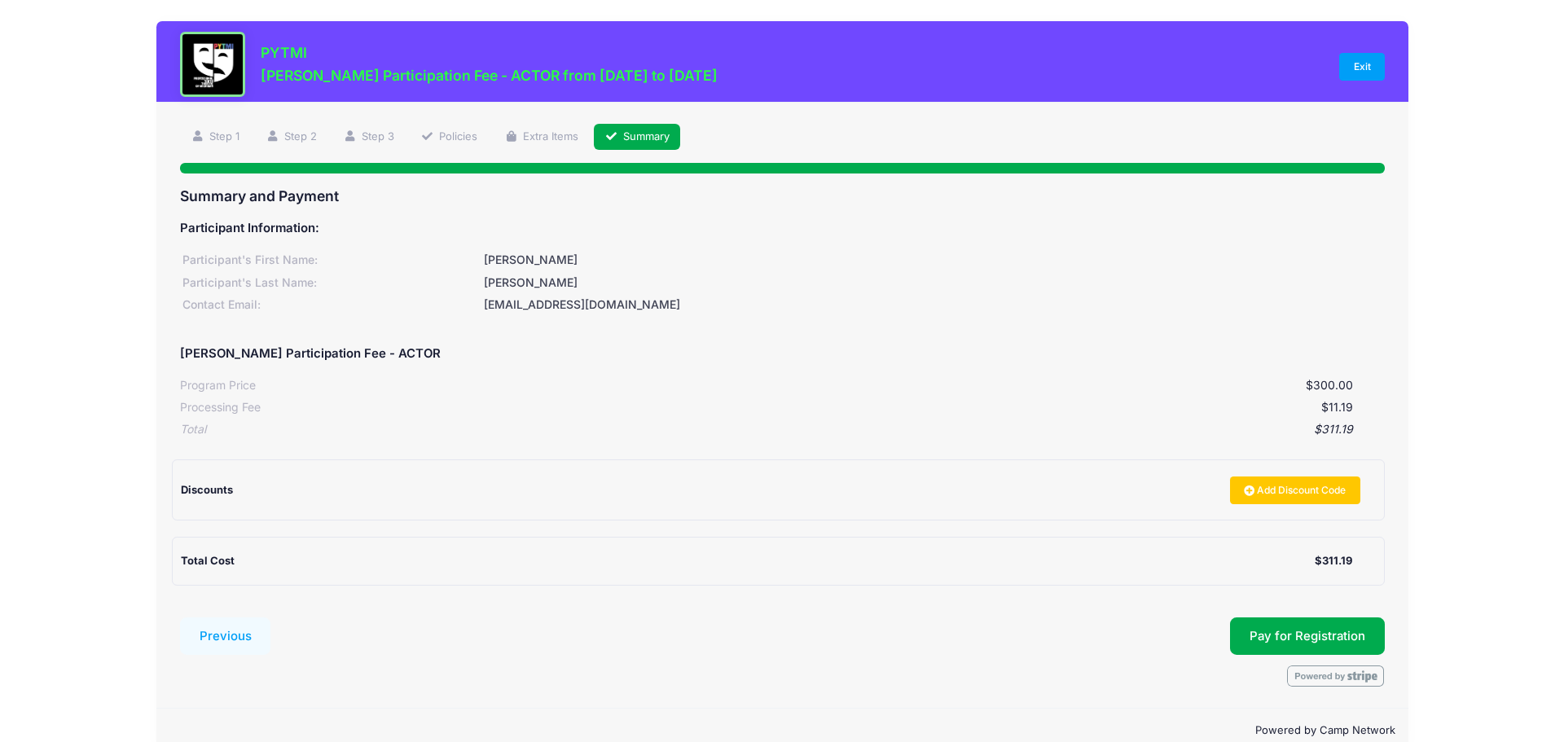
scroll to position [30, 0]
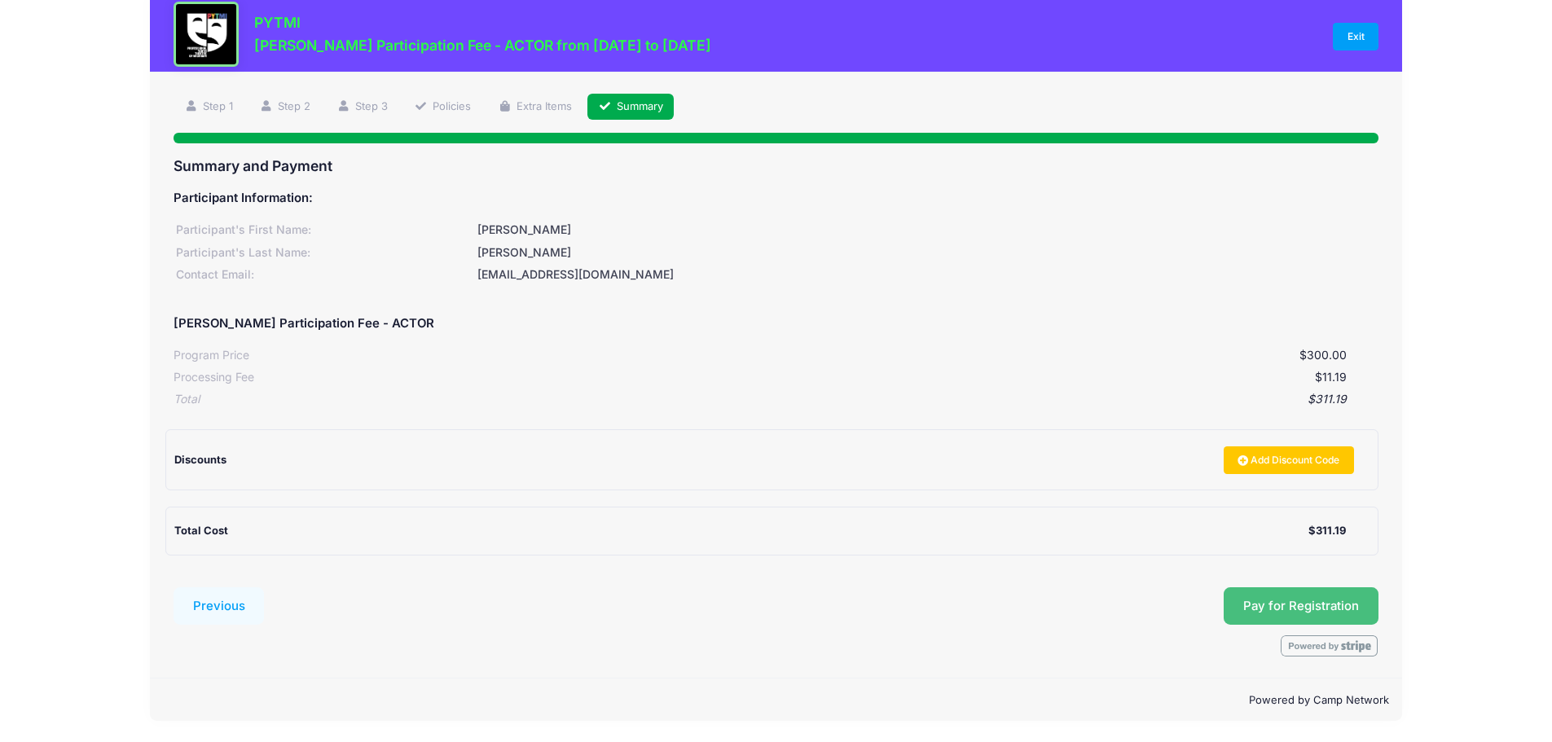
click at [1289, 610] on button "Pay for Registration" at bounding box center [1301, 605] width 155 height 37
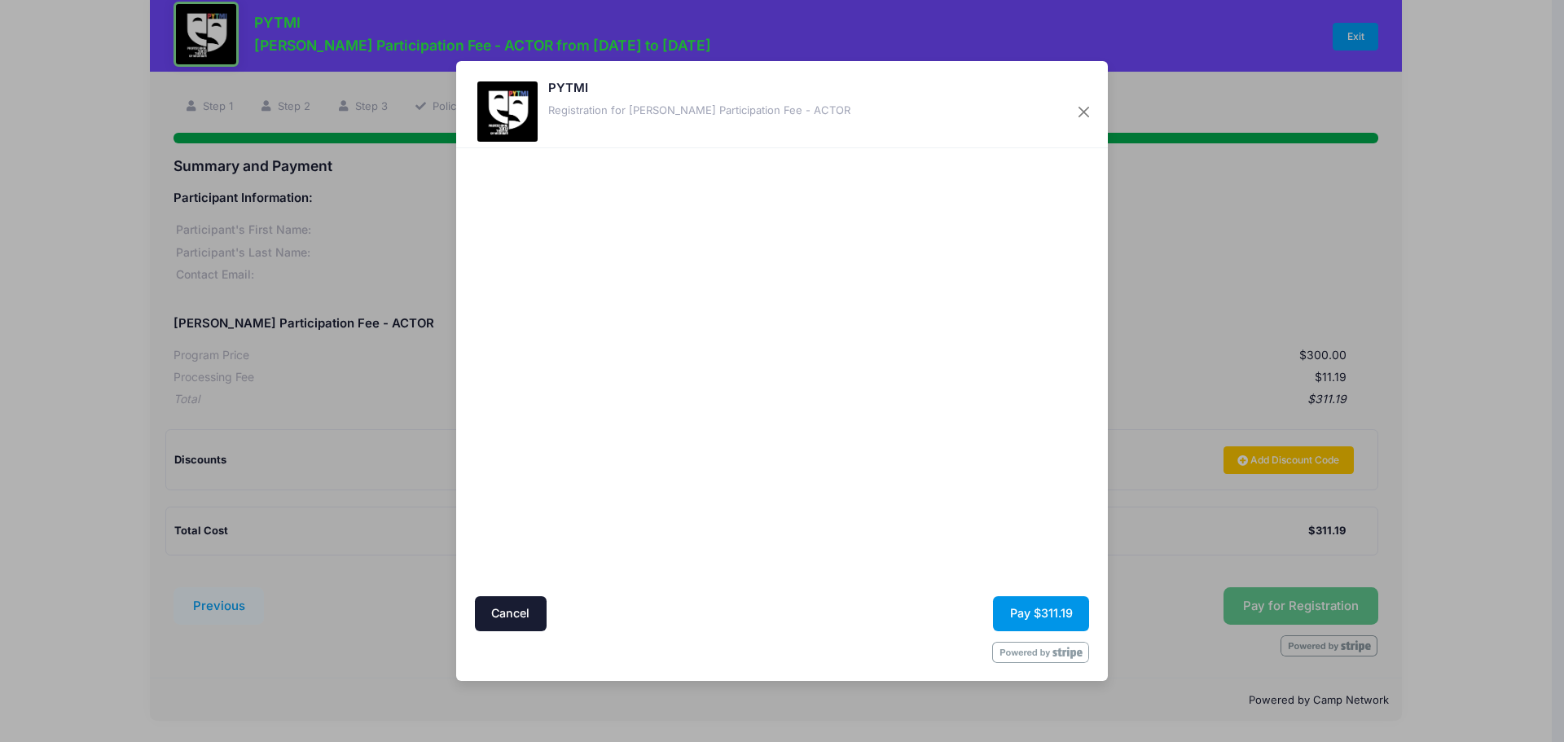
click at [1045, 614] on button "Pay $311.19" at bounding box center [1041, 613] width 96 height 35
